Goal: Transaction & Acquisition: Purchase product/service

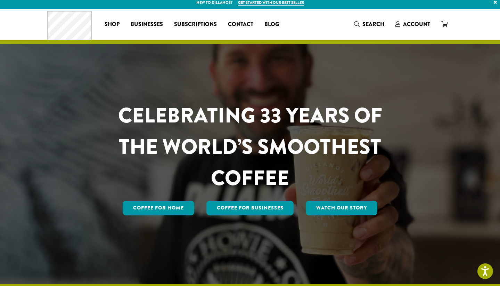
scroll to position [6, 0]
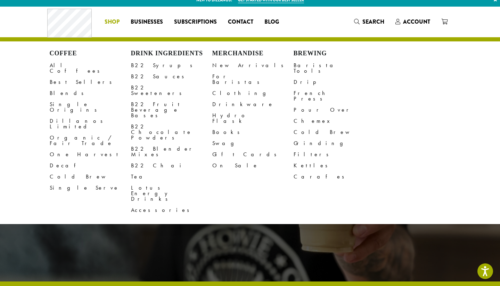
click at [114, 21] on span "Shop" at bounding box center [112, 22] width 15 height 9
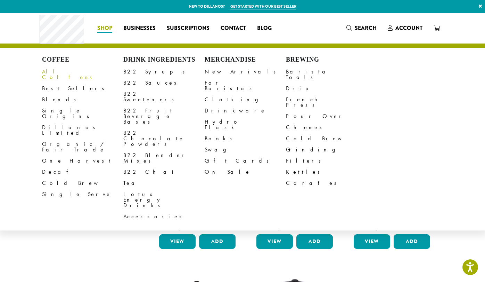
click at [57, 72] on link "All Coffees" at bounding box center [82, 74] width 81 height 17
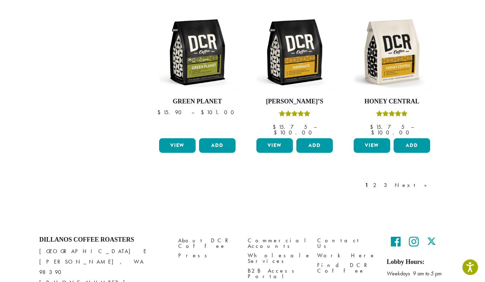
scroll to position [607, 0]
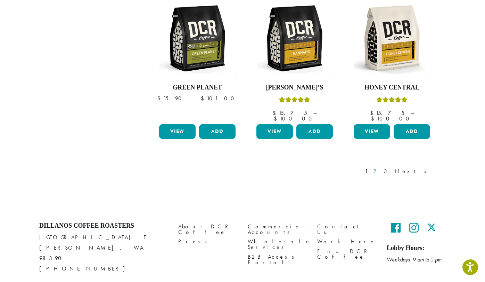
click at [381, 167] on link "2" at bounding box center [376, 171] width 9 height 8
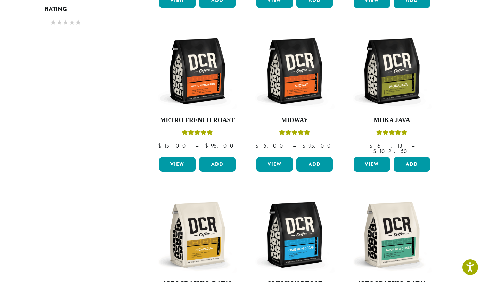
scroll to position [607, 0]
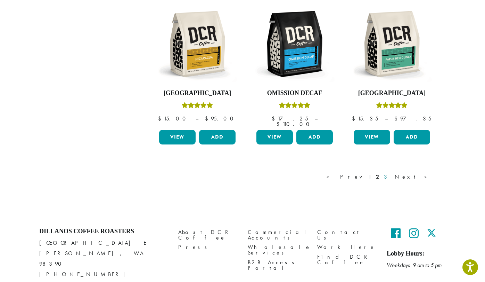
click at [392, 172] on link "3" at bounding box center [387, 176] width 9 height 8
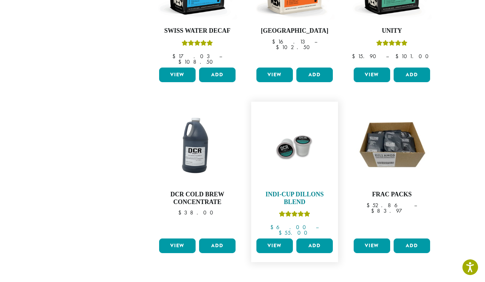
scroll to position [614, 0]
